Goal: Information Seeking & Learning: Learn about a topic

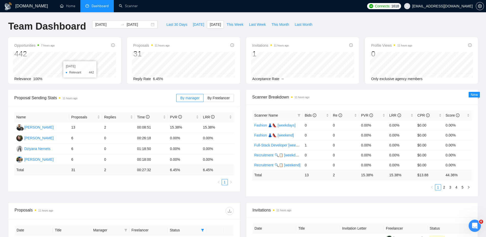
click at [211, 29] on div "Last 30 Days [DATE] [DATE] This Week Last Week This Month Last Month" at bounding box center [240, 28] width 158 height 17
click at [211, 26] on span "[DATE]" at bounding box center [215, 25] width 11 height 6
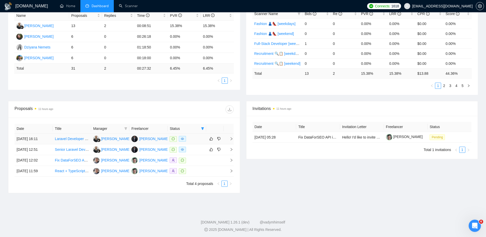
scroll to position [103, 0]
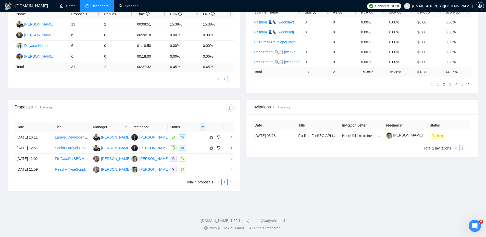
click at [202, 128] on span at bounding box center [202, 127] width 5 height 8
click at [183, 136] on span "Chat" at bounding box center [186, 137] width 10 height 4
checkbox input "false"
click at [185, 117] on div "Date Title Manager Freelancer Status [DATE] 16:11 Laravel Developer Needed for …" at bounding box center [123, 153] width 231 height 75
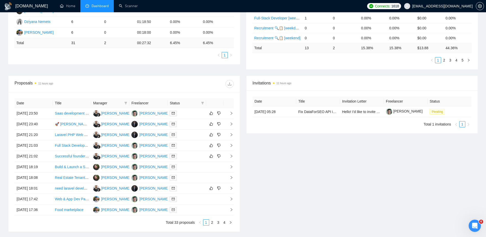
scroll to position [167, 0]
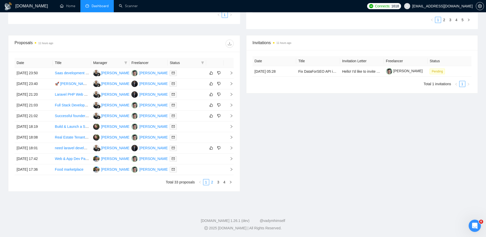
click at [213, 181] on link "2" at bounding box center [213, 182] width 6 height 6
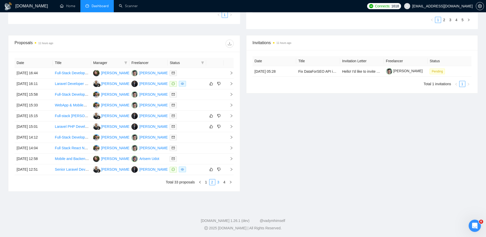
click at [218, 182] on link "3" at bounding box center [219, 182] width 6 height 6
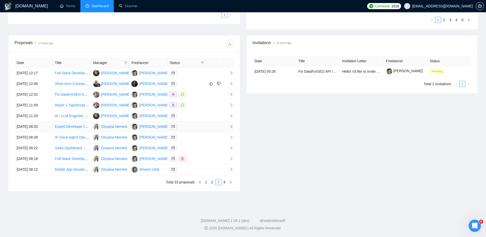
click at [201, 126] on div at bounding box center [187, 127] width 34 height 6
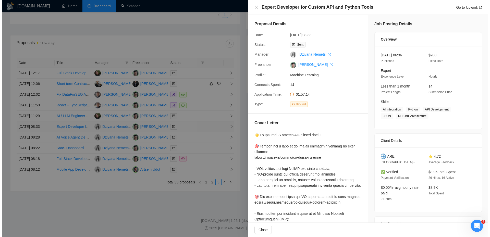
scroll to position [86, 0]
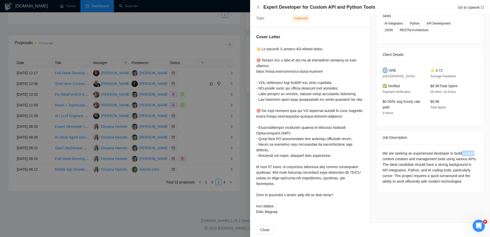
drag, startPoint x: 460, startPoint y: 152, endPoint x: 475, endPoint y: 152, distance: 15.1
click at [475, 152] on div "We are seeking an experienced developer to build custom content creation and ma…" at bounding box center [429, 168] width 107 height 48
click at [465, 152] on div "We are seeking an experienced developer to build custom content creation and ma…" at bounding box center [430, 168] width 95 height 34
drag, startPoint x: 308, startPoint y: 6, endPoint x: 333, endPoint y: 5, distance: 24.3
click at [333, 5] on h4 "Expert Developer for Custom API and Python Tools" at bounding box center [319, 7] width 112 height 6
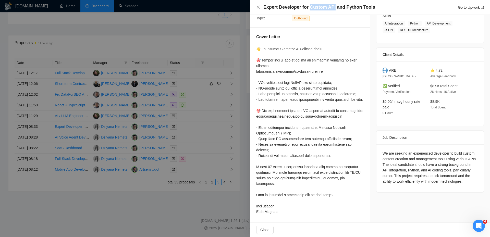
copy h4 "Custom API"
drag, startPoint x: 299, startPoint y: 6, endPoint x: 263, endPoint y: 6, distance: 36.0
click at [263, 6] on div "Expert Developer for Custom API and Python Tools Go to Upwork" at bounding box center [370, 7] width 228 height 6
copy h4 "Expert Developer"
click at [318, 99] on div at bounding box center [309, 130] width 107 height 168
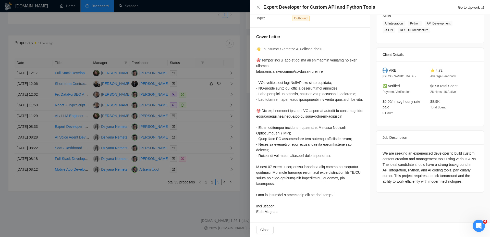
click at [194, 133] on div at bounding box center [245, 118] width 490 height 237
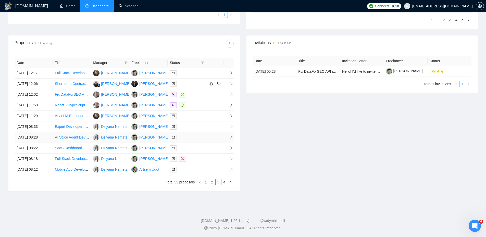
click at [190, 138] on div at bounding box center [187, 137] width 34 height 6
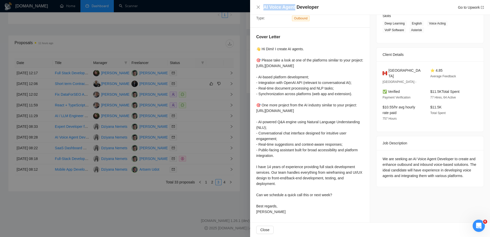
drag, startPoint x: 263, startPoint y: 6, endPoint x: 295, endPoint y: 7, distance: 32.2
click at [295, 7] on div "AI Voice Agent Developer Go to Upwork" at bounding box center [370, 7] width 228 height 6
drag, startPoint x: 325, startPoint y: 6, endPoint x: 281, endPoint y: 7, distance: 44.4
click at [281, 7] on div "AI Voice Agent Developer Go to Upwork" at bounding box center [373, 7] width 220 height 6
click at [282, 6] on h4 "AI Voice Agent Developer" at bounding box center [290, 7] width 55 height 6
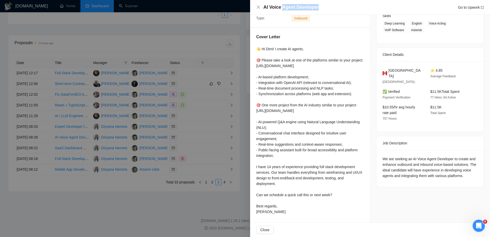
copy h4 "Agent Developer"
click at [203, 125] on div at bounding box center [245, 118] width 490 height 237
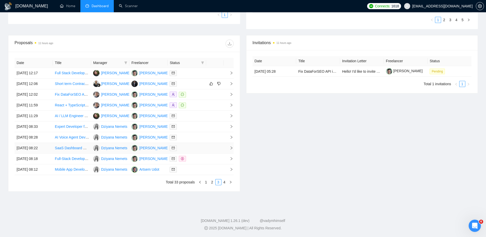
click at [203, 148] on div at bounding box center [187, 148] width 34 height 6
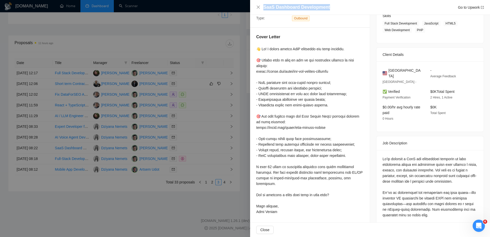
drag, startPoint x: 345, startPoint y: 7, endPoint x: 261, endPoint y: 7, distance: 83.5
click at [261, 7] on div "SaaS Dashboard Development Go to Upwork" at bounding box center [370, 7] width 228 height 6
copy h4 "SaaS Dashboard Development"
click at [198, 150] on div at bounding box center [245, 118] width 490 height 237
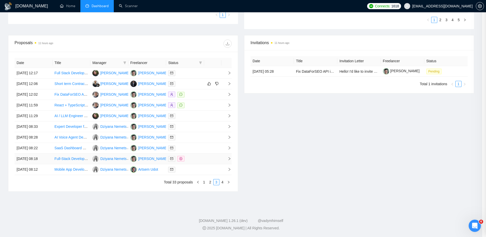
click at [197, 159] on div at bounding box center [185, 159] width 34 height 6
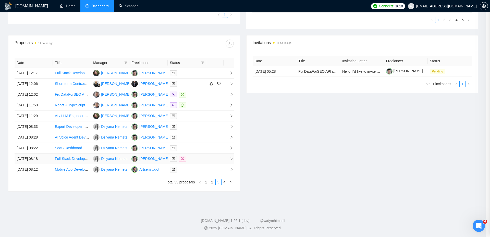
scroll to position [80, 0]
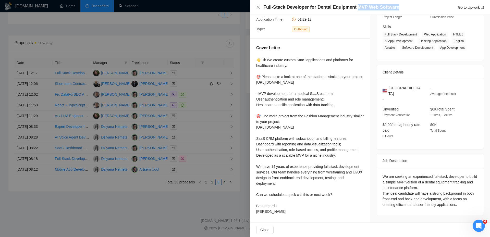
drag, startPoint x: 406, startPoint y: 7, endPoint x: 353, endPoint y: 7, distance: 52.8
click at [353, 7] on div "Full-Stack Developer for Dental Equipment MVP Web Software Go to Upwork" at bounding box center [373, 7] width 220 height 6
copy h4 "MVP Web Software"
click at [184, 147] on div at bounding box center [245, 118] width 490 height 237
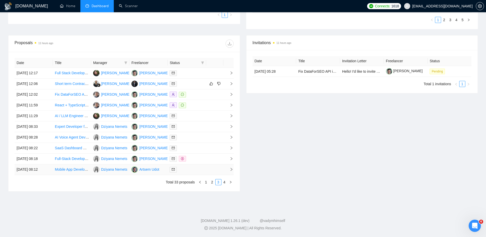
click at [193, 167] on div at bounding box center [187, 170] width 34 height 6
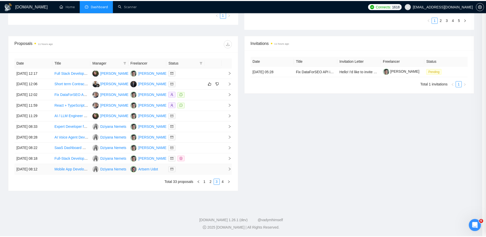
scroll to position [78, 0]
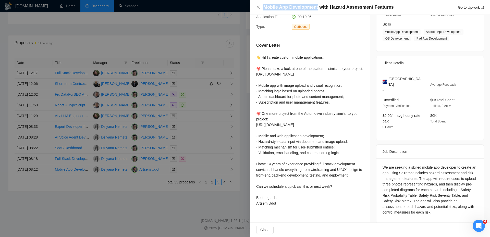
drag, startPoint x: 317, startPoint y: 6, endPoint x: 258, endPoint y: 4, distance: 59.5
click at [258, 4] on div "Mobile App Development with Hazard Assessment Features Go to Upwork" at bounding box center [370, 7] width 228 height 6
copy h4 "Mobile App Development"
click at [202, 133] on div at bounding box center [245, 118] width 490 height 237
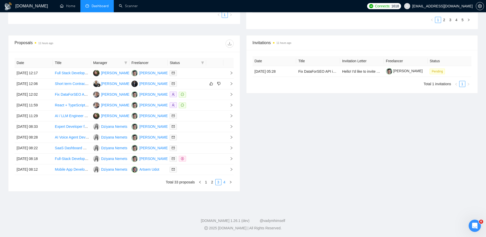
click at [223, 182] on link "4" at bounding box center [225, 182] width 6 height 6
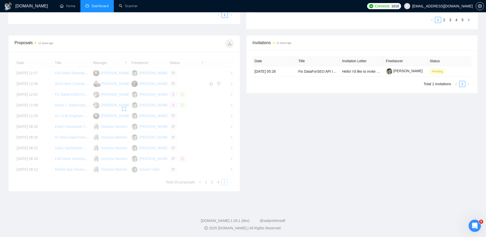
scroll to position [92, 0]
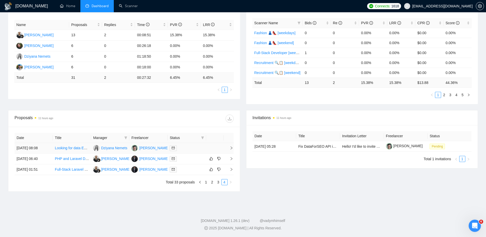
click at [190, 148] on div at bounding box center [187, 148] width 34 height 6
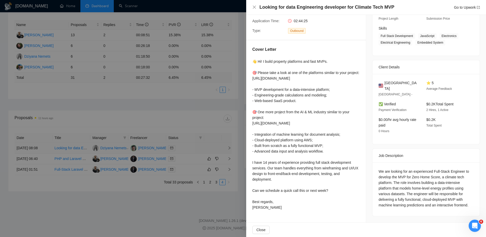
scroll to position [75, 0]
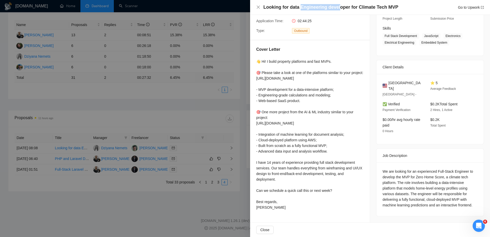
drag, startPoint x: 300, startPoint y: 6, endPoint x: 338, endPoint y: 7, distance: 38.0
click at [338, 7] on h4 "Looking for data Engineering developer for Climate Tech MVP" at bounding box center [330, 7] width 135 height 6
drag, startPoint x: 398, startPoint y: 7, endPoint x: 372, endPoint y: 8, distance: 26.6
click at [372, 8] on div "Looking for data Engineering developer for Climate Tech MVP Go to Upwork" at bounding box center [373, 7] width 220 height 6
copy h4 "Tech MVP"
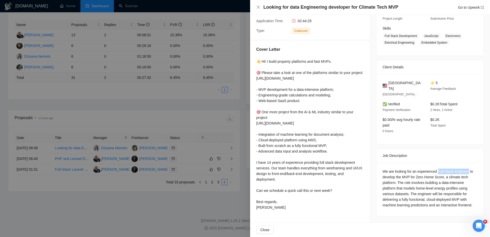
drag, startPoint x: 465, startPoint y: 162, endPoint x: 436, endPoint y: 162, distance: 29.1
click at [436, 169] on div "We are looking for an experienced Full-Stack Engineer to develop the MVP for Ze…" at bounding box center [430, 188] width 95 height 39
copy div "Full-Stack Engineer"
click at [174, 105] on div at bounding box center [245, 118] width 490 height 237
